Goal: Navigation & Orientation: Find specific page/section

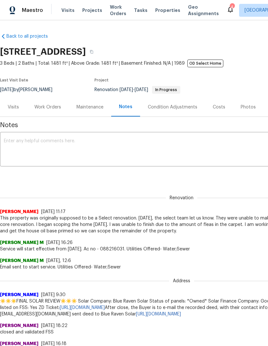
click at [165, 13] on span "Properties" at bounding box center [167, 10] width 25 height 6
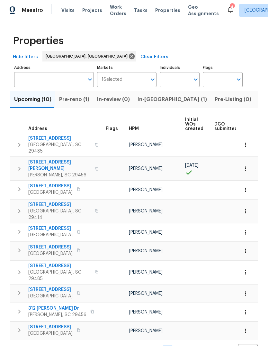
click at [211, 106] on button "Pre-Listing (0)" at bounding box center [233, 99] width 44 height 17
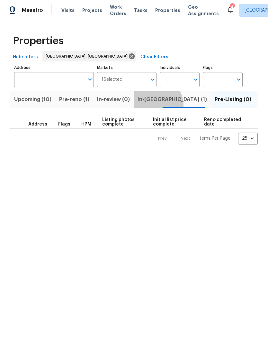
click at [153, 106] on button "In-[GEOGRAPHIC_DATA] (1)" at bounding box center [172, 99] width 77 height 17
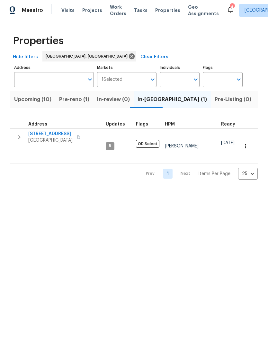
click at [259, 98] on span "Listed (6)" at bounding box center [271, 99] width 24 height 9
